Goal: Task Accomplishment & Management: Manage account settings

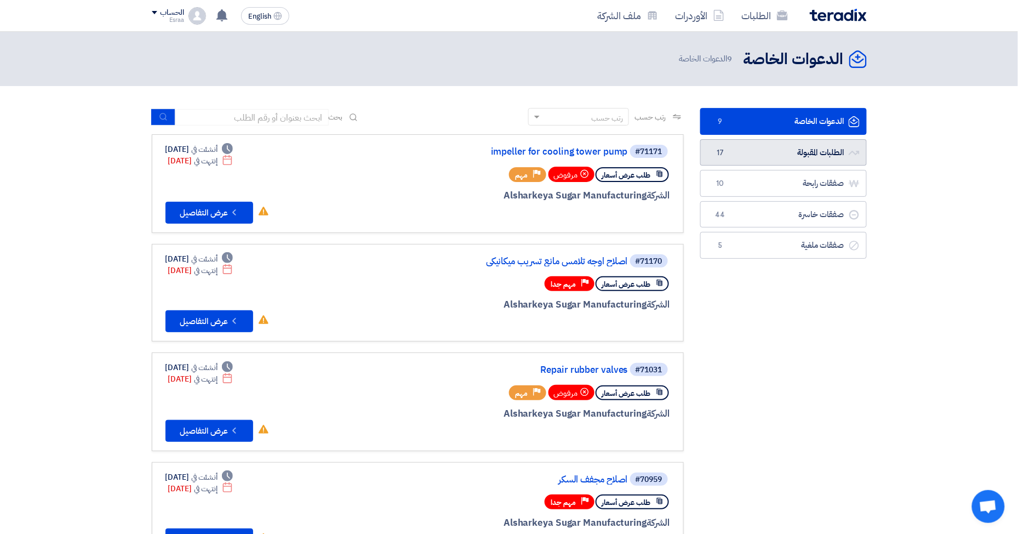
click at [768, 153] on link "الطلبات المقبولة الطلبات المقبولة 17" at bounding box center [783, 152] width 167 height 27
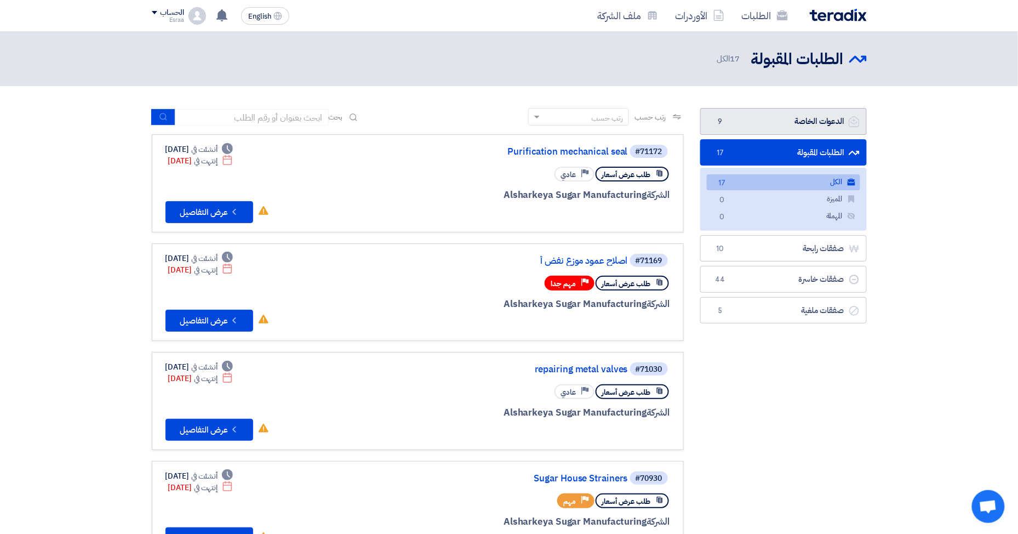
click at [769, 123] on link "الدعوات الخاصة الدعوات الخاصة 9" at bounding box center [783, 121] width 167 height 27
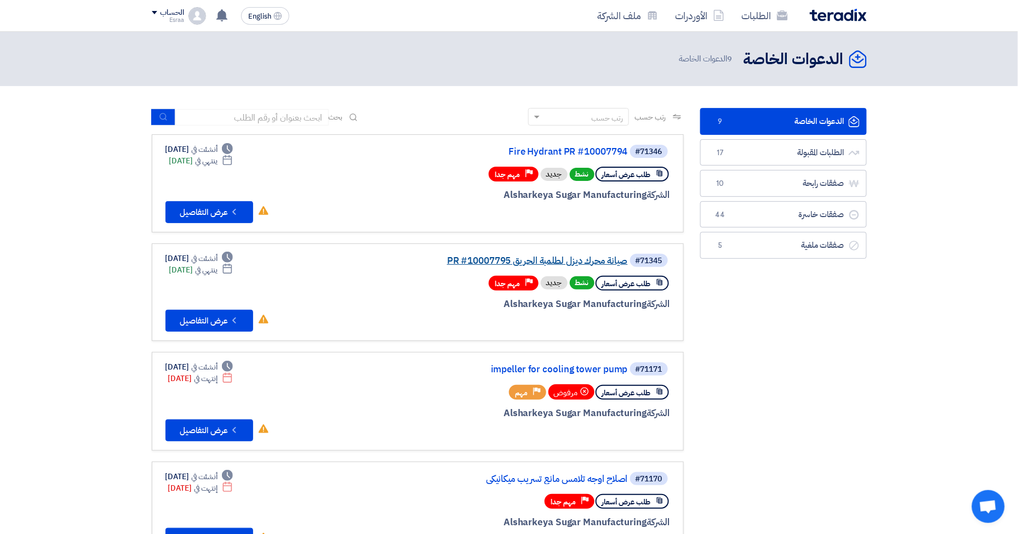
click at [533, 256] on link "صيانة محرك ديزل لطلمبة الحريق PR #10007795" at bounding box center [518, 261] width 219 height 10
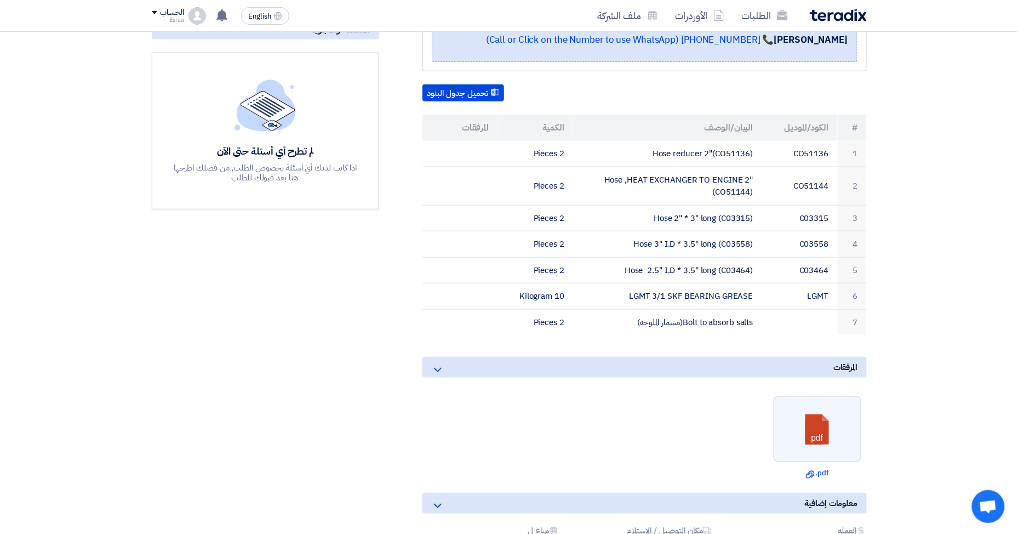
scroll to position [292, 0]
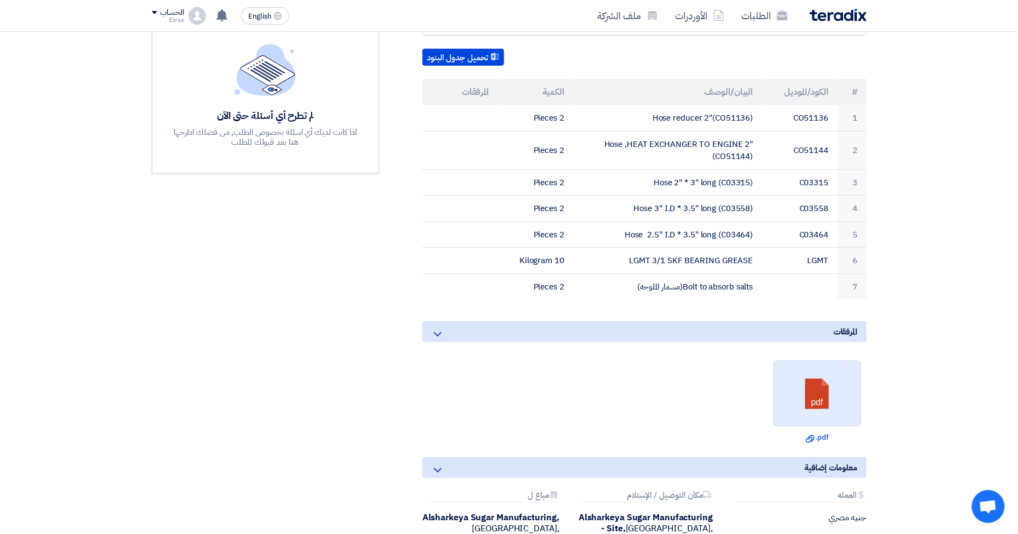
click at [792, 385] on link at bounding box center [818, 394] width 88 height 66
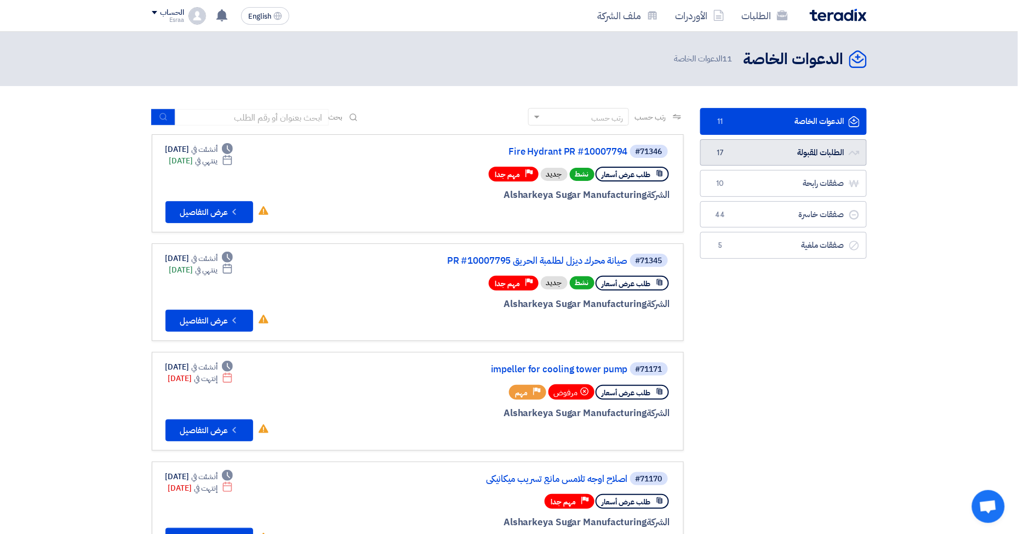
click at [754, 151] on link "الطلبات المقبولة الطلبات المقبولة 17" at bounding box center [783, 152] width 167 height 27
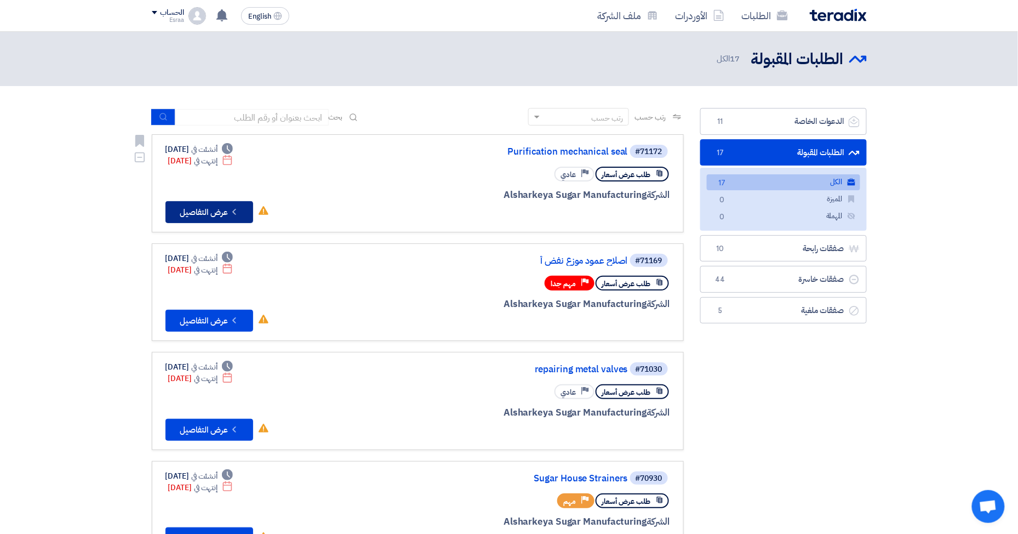
click at [204, 208] on button "Check details عرض التفاصيل" at bounding box center [209, 212] width 88 height 22
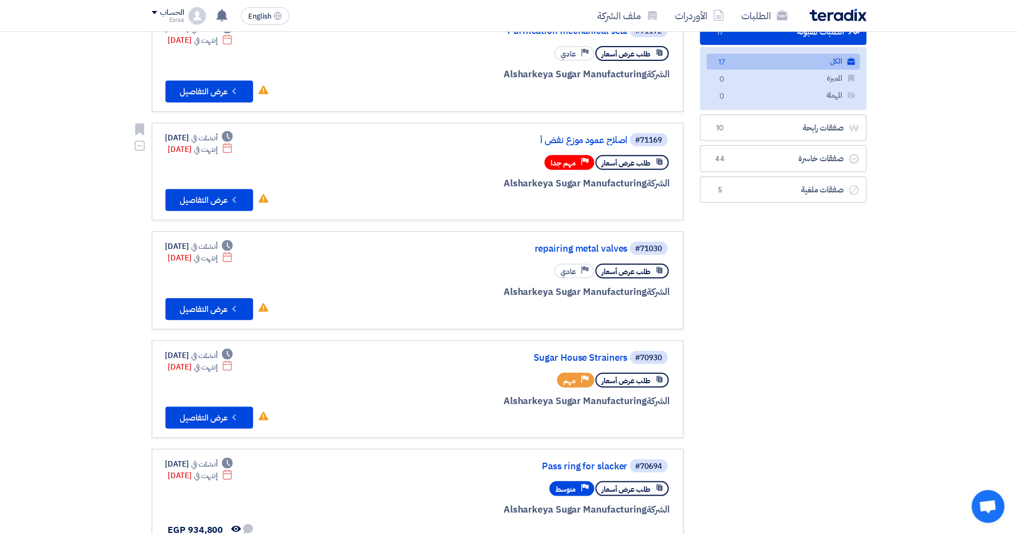
scroll to position [146, 0]
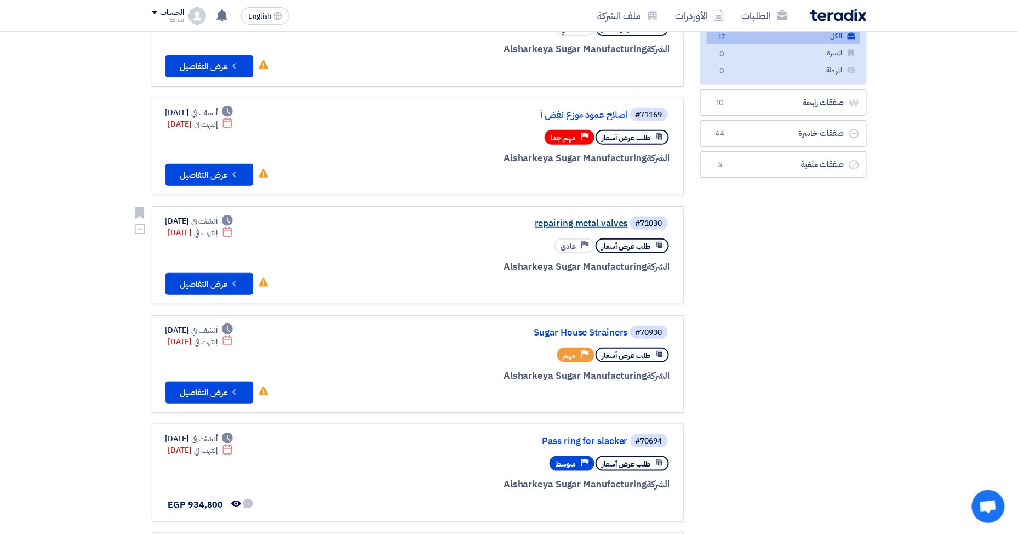
click at [568, 220] on link "repairing metal valves" at bounding box center [518, 224] width 219 height 10
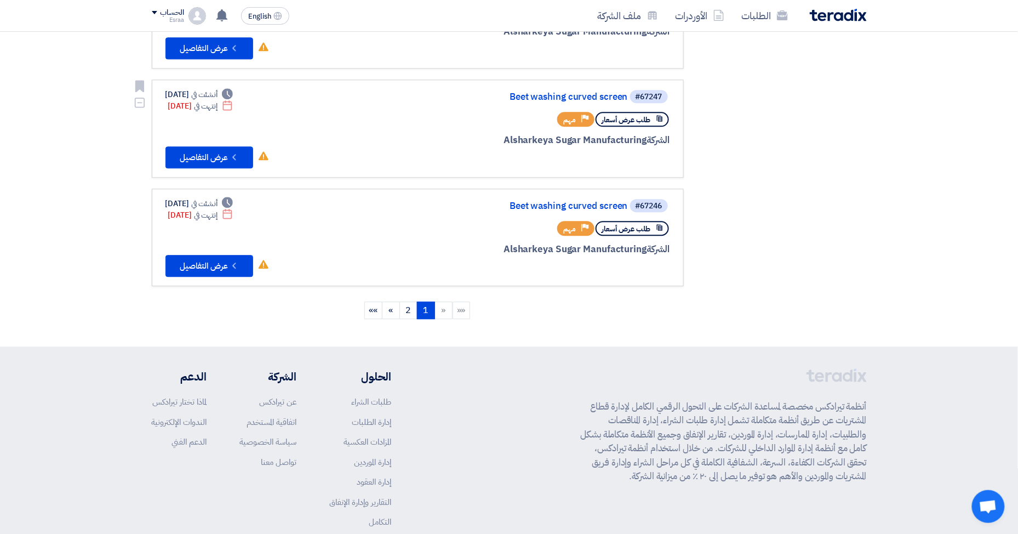
scroll to position [949, 0]
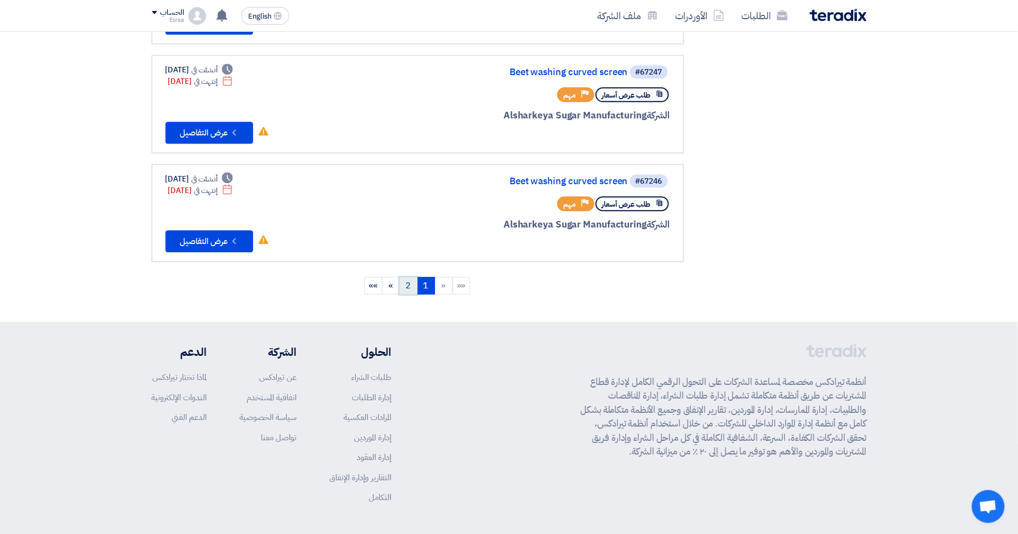
click at [413, 281] on link "2" at bounding box center [408, 286] width 18 height 18
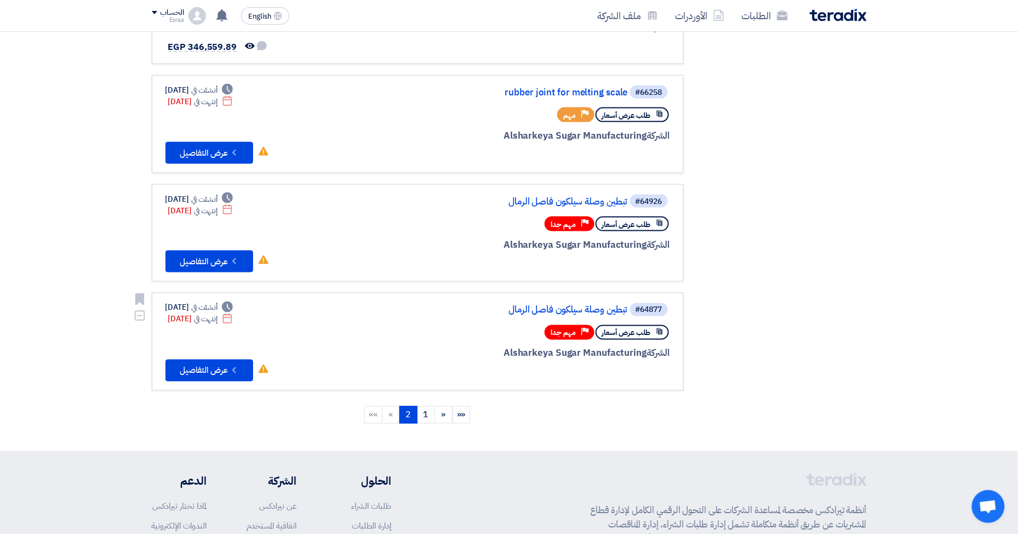
scroll to position [657, 0]
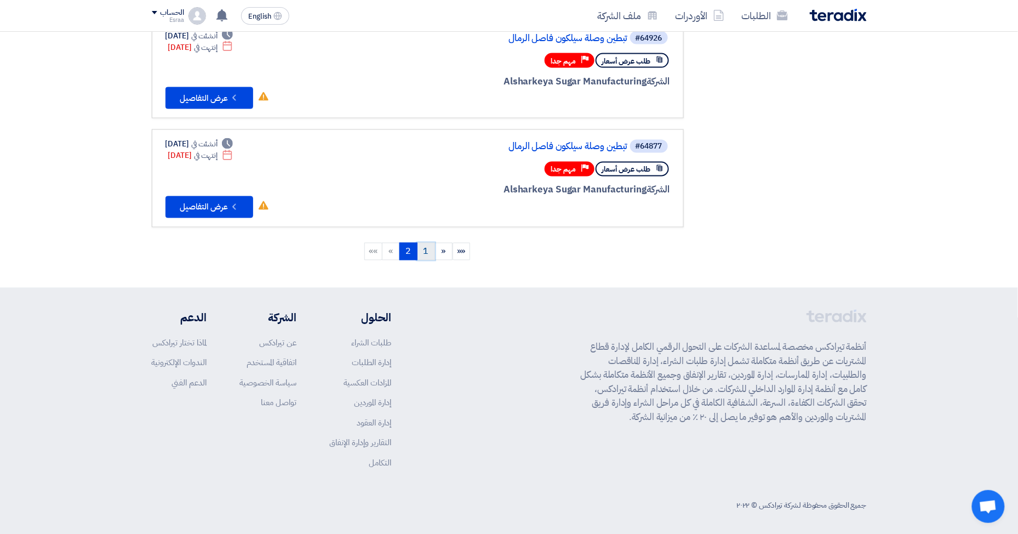
click at [426, 250] on link "1" at bounding box center [426, 252] width 18 height 18
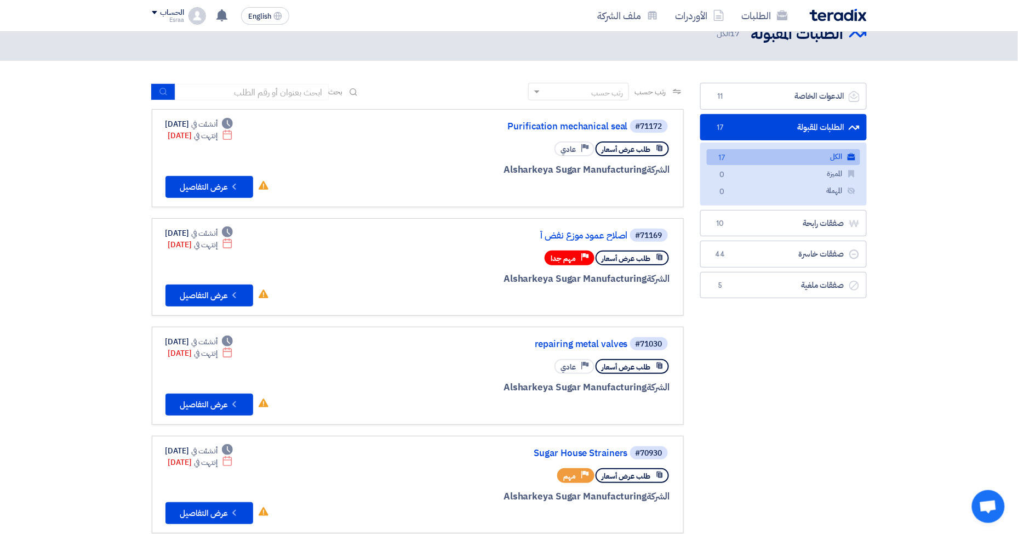
scroll to position [0, 0]
